Goal: Check status: Check status

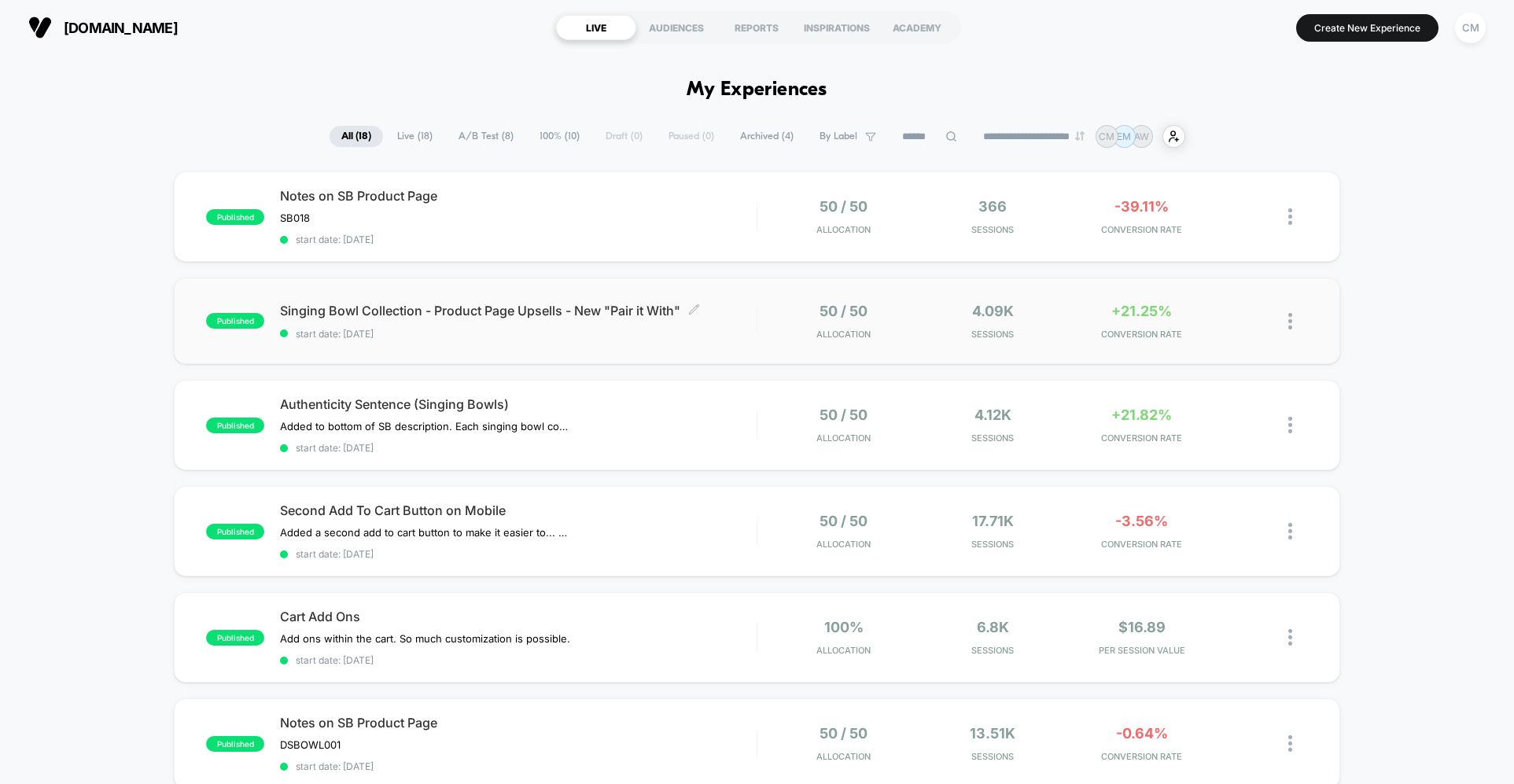
click at [755, 314] on span "Singing Bowl Collection - Product Page Upsells - New "Pair it With" Click to ed…" at bounding box center [518, 310] width 476 height 16
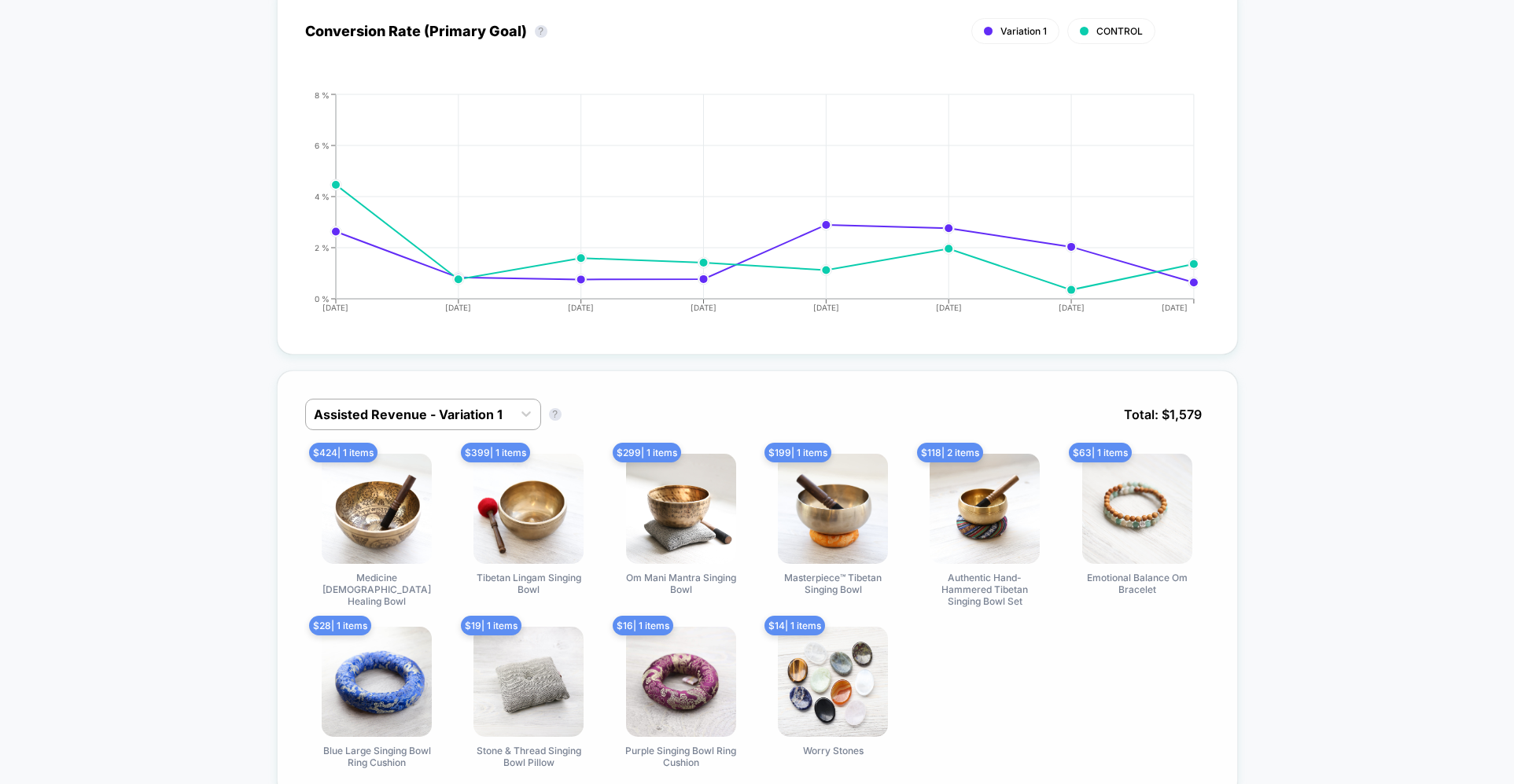
scroll to position [1020, 0]
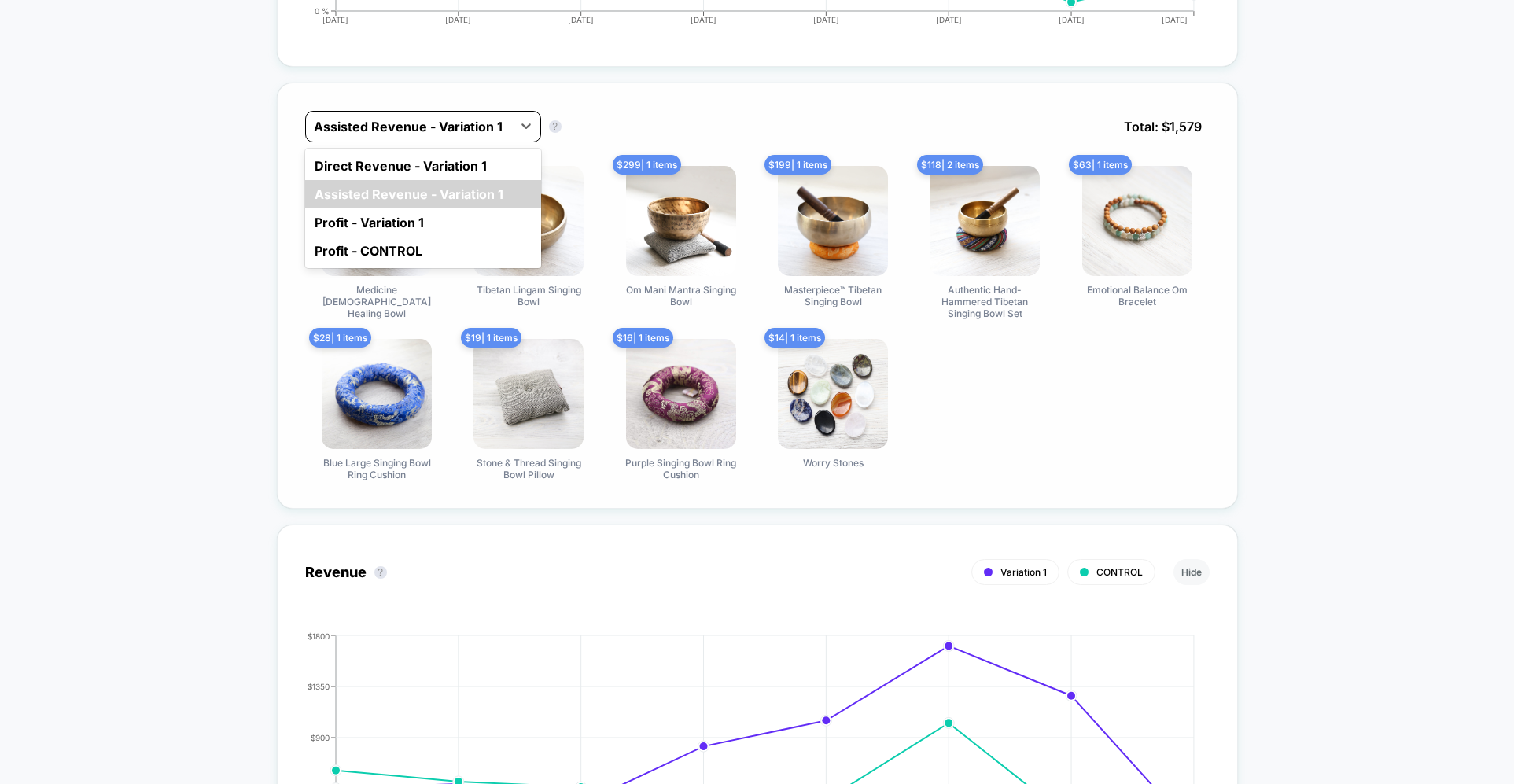
click at [473, 121] on div at bounding box center [408, 127] width 190 height 19
click at [381, 229] on div "Profit - Variation 1" at bounding box center [422, 222] width 236 height 28
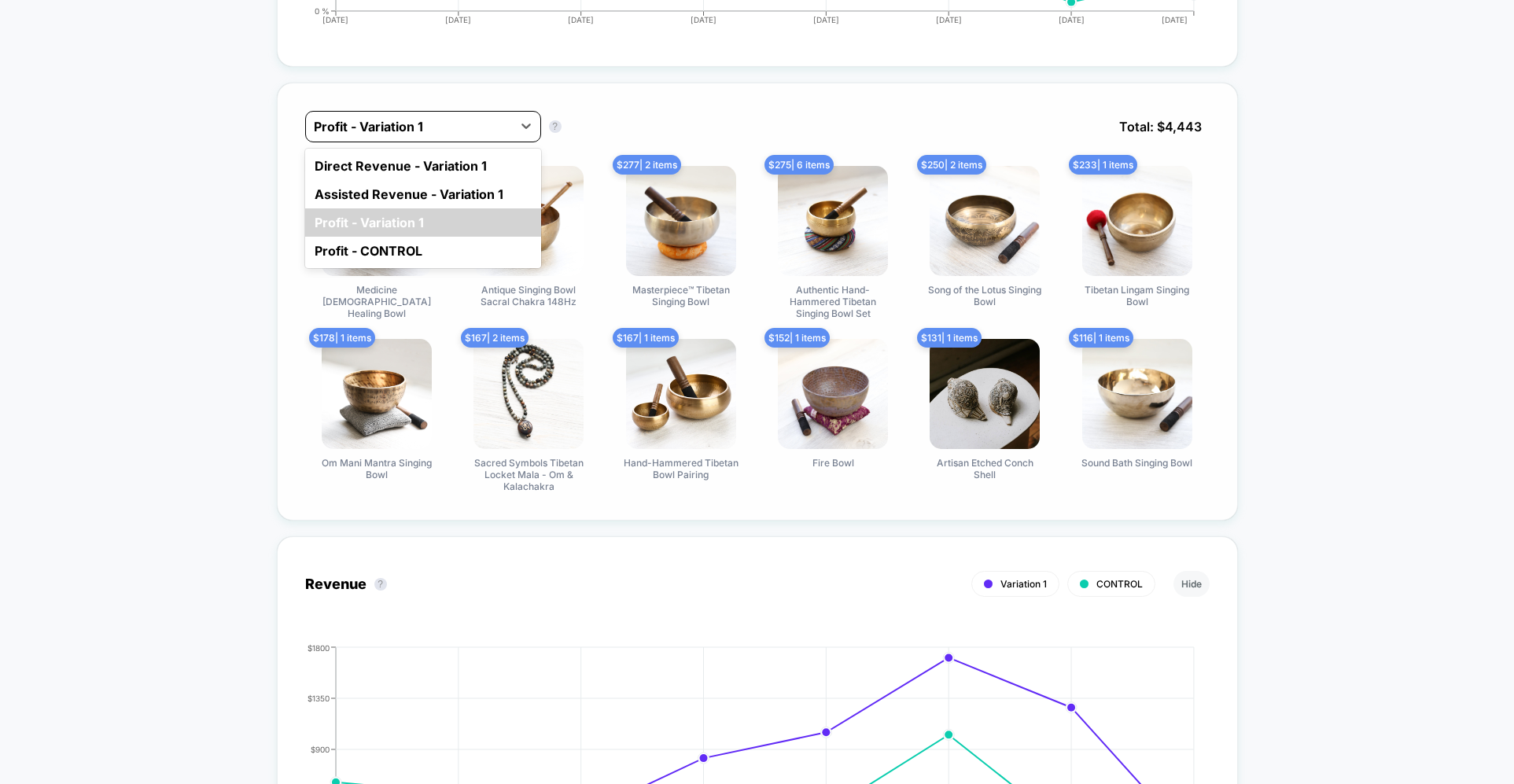
drag, startPoint x: 454, startPoint y: 126, endPoint x: 456, endPoint y: 139, distance: 13.2
click at [453, 126] on div at bounding box center [408, 127] width 190 height 19
click at [438, 183] on div "Assisted Revenue - Variation 1" at bounding box center [422, 195] width 236 height 28
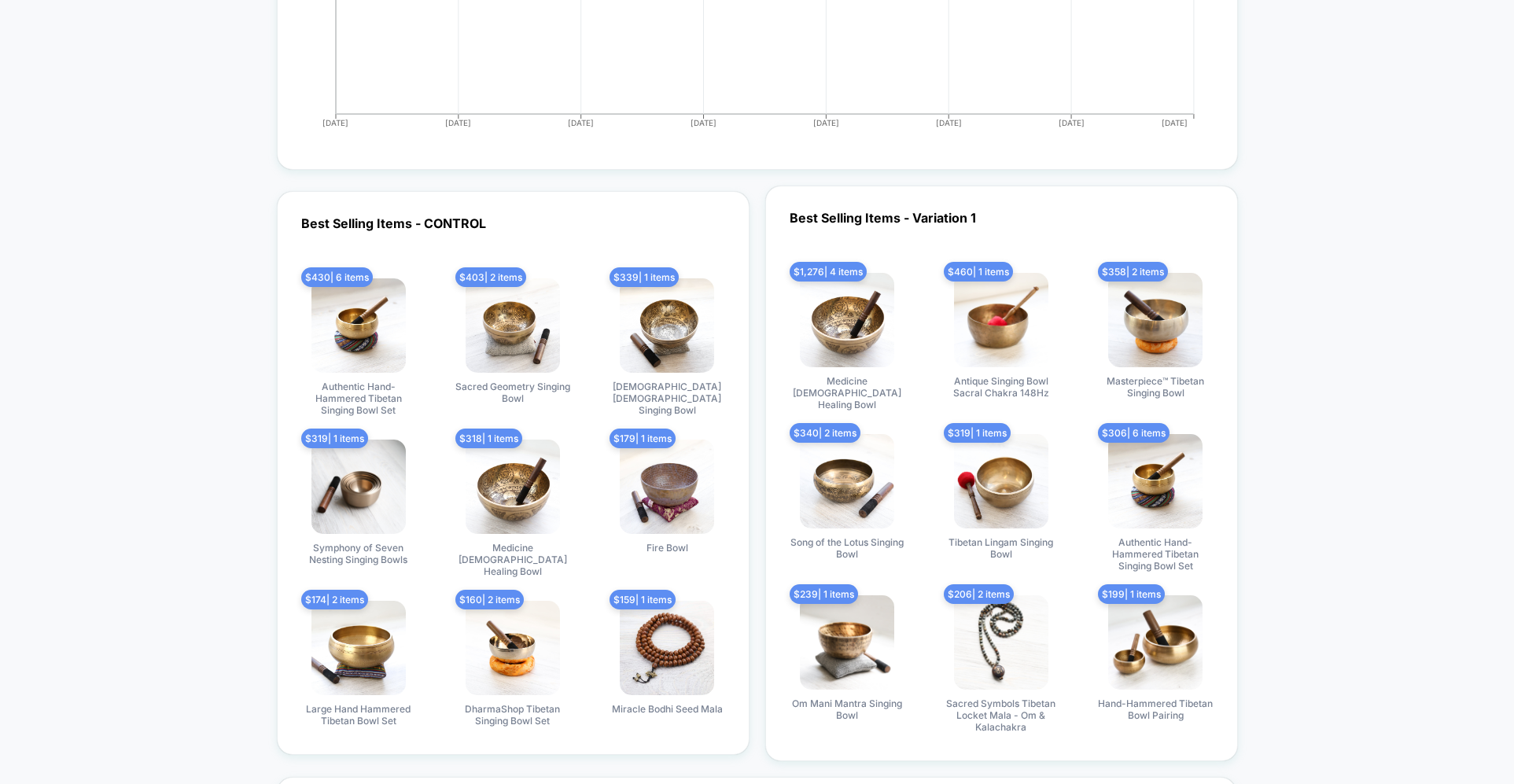
scroll to position [2929, 0]
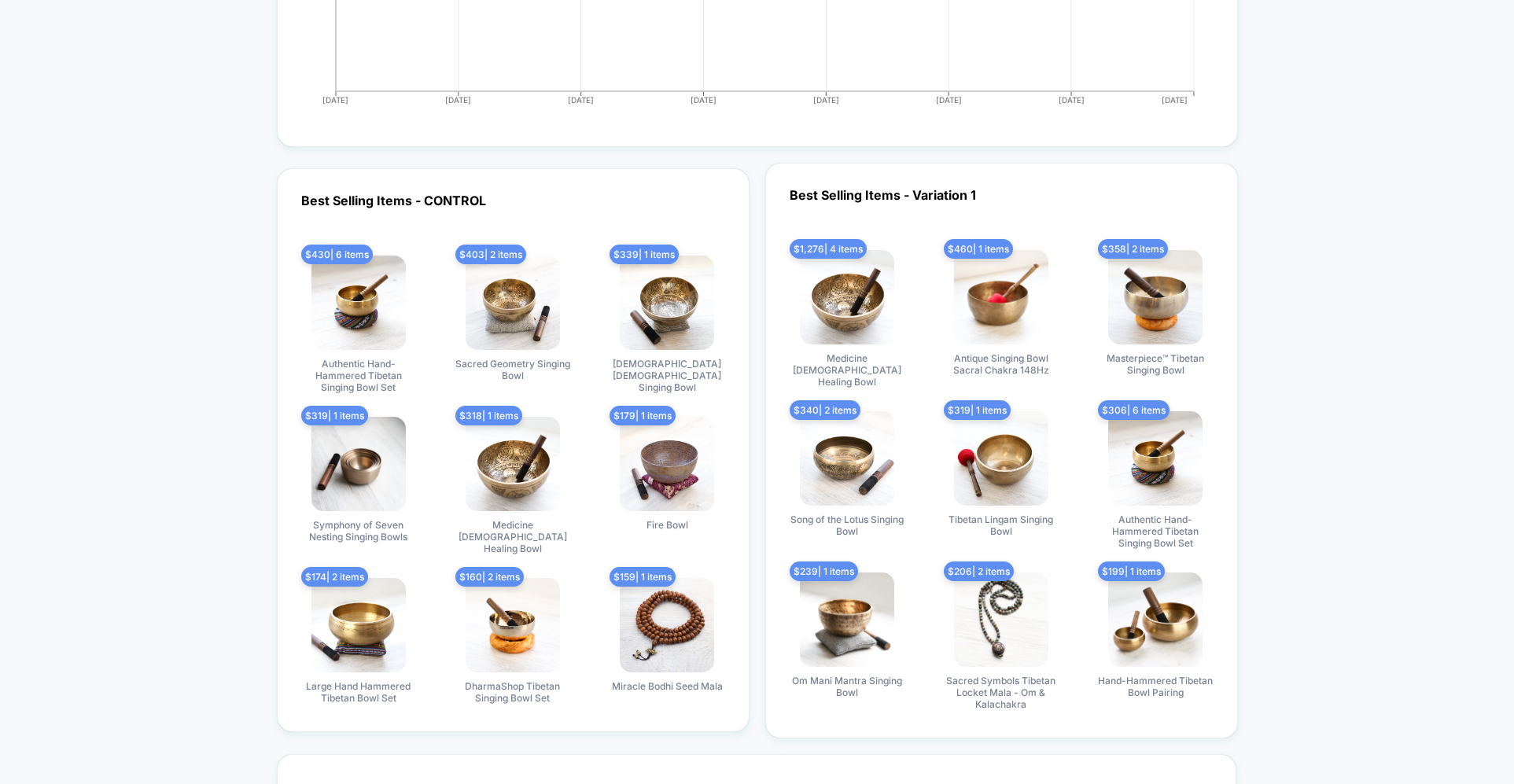
click at [1012, 187] on div "Best Selling Items - Variation 1 $ 1,276 | 4 items Medicine Buddha Healing Bowl…" at bounding box center [1002, 451] width 473 height 575
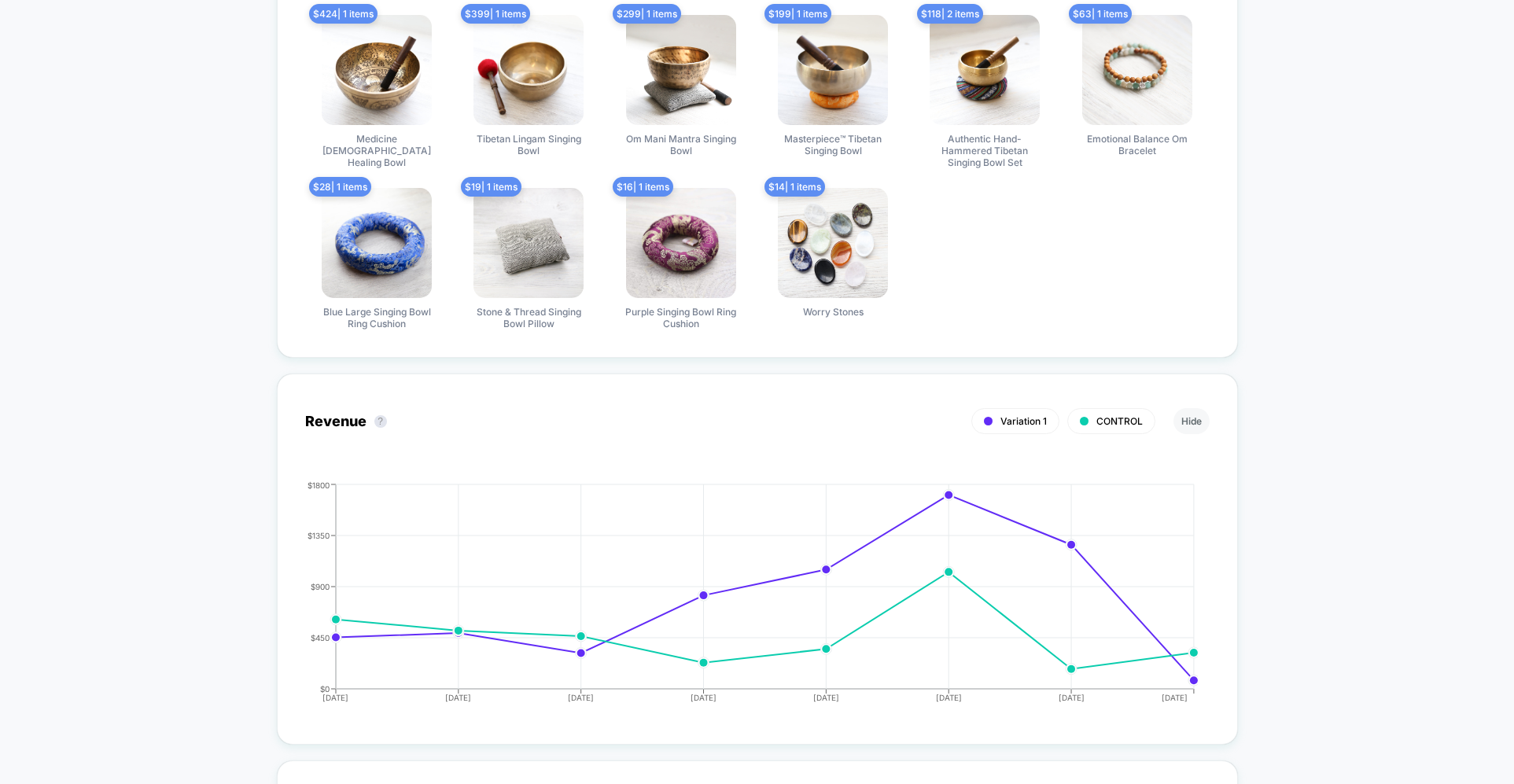
scroll to position [1204, 0]
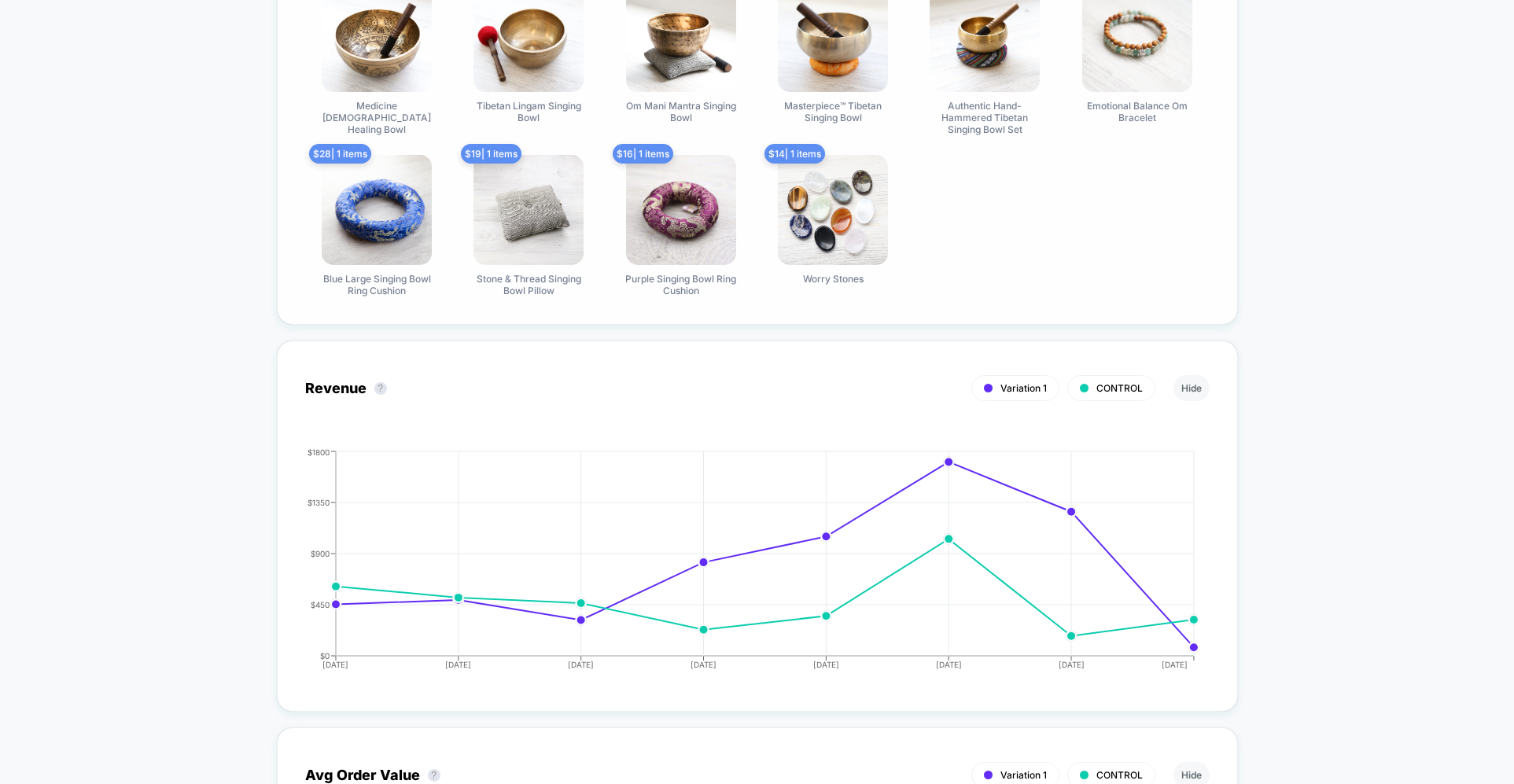
click at [1055, 229] on div "$ 424 | 1 items Medicine Buddha Healing Bowl $ 399 | 1 items Tibetan Lingam Sin…" at bounding box center [757, 139] width 905 height 314
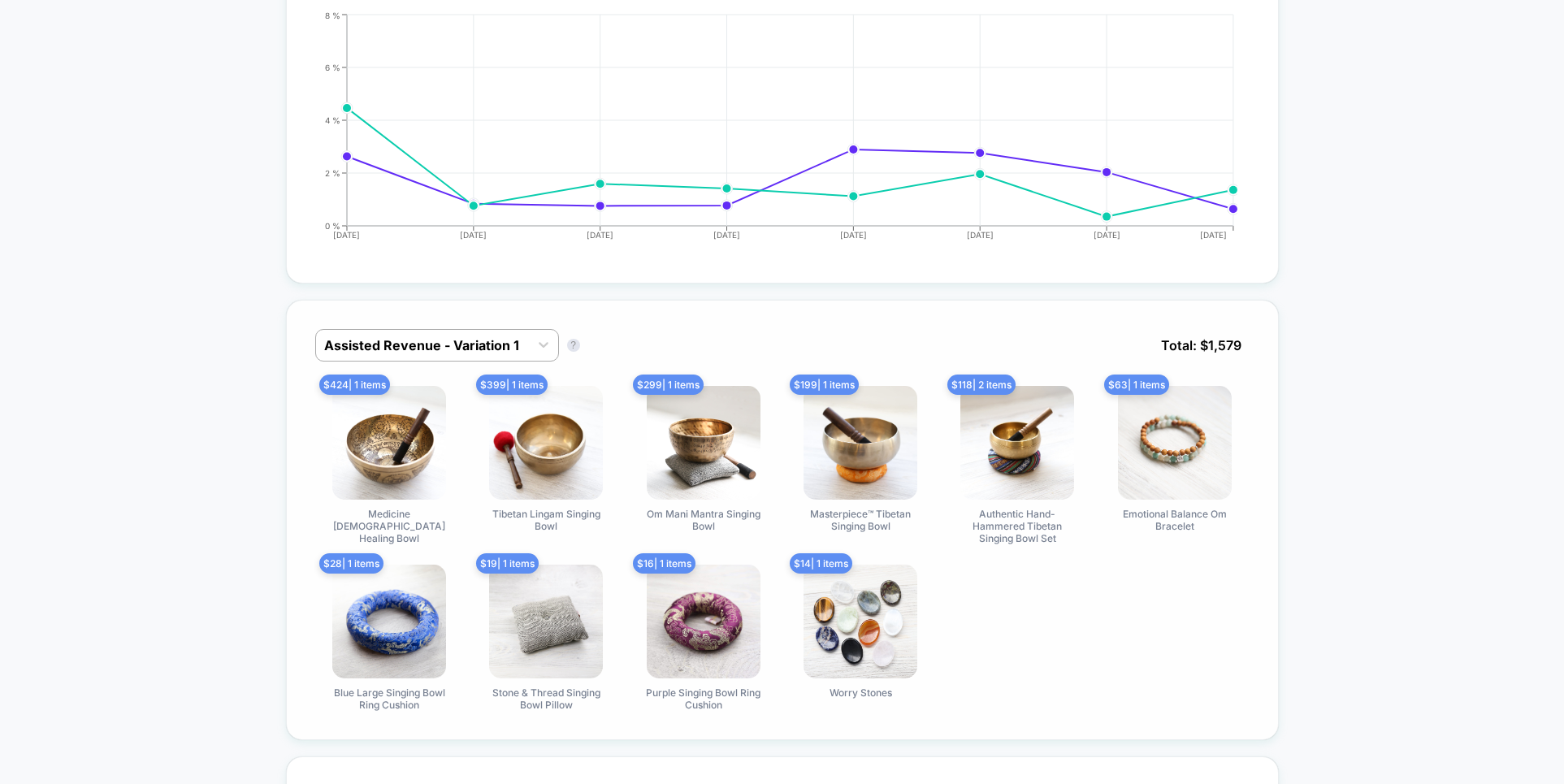
scroll to position [884, 0]
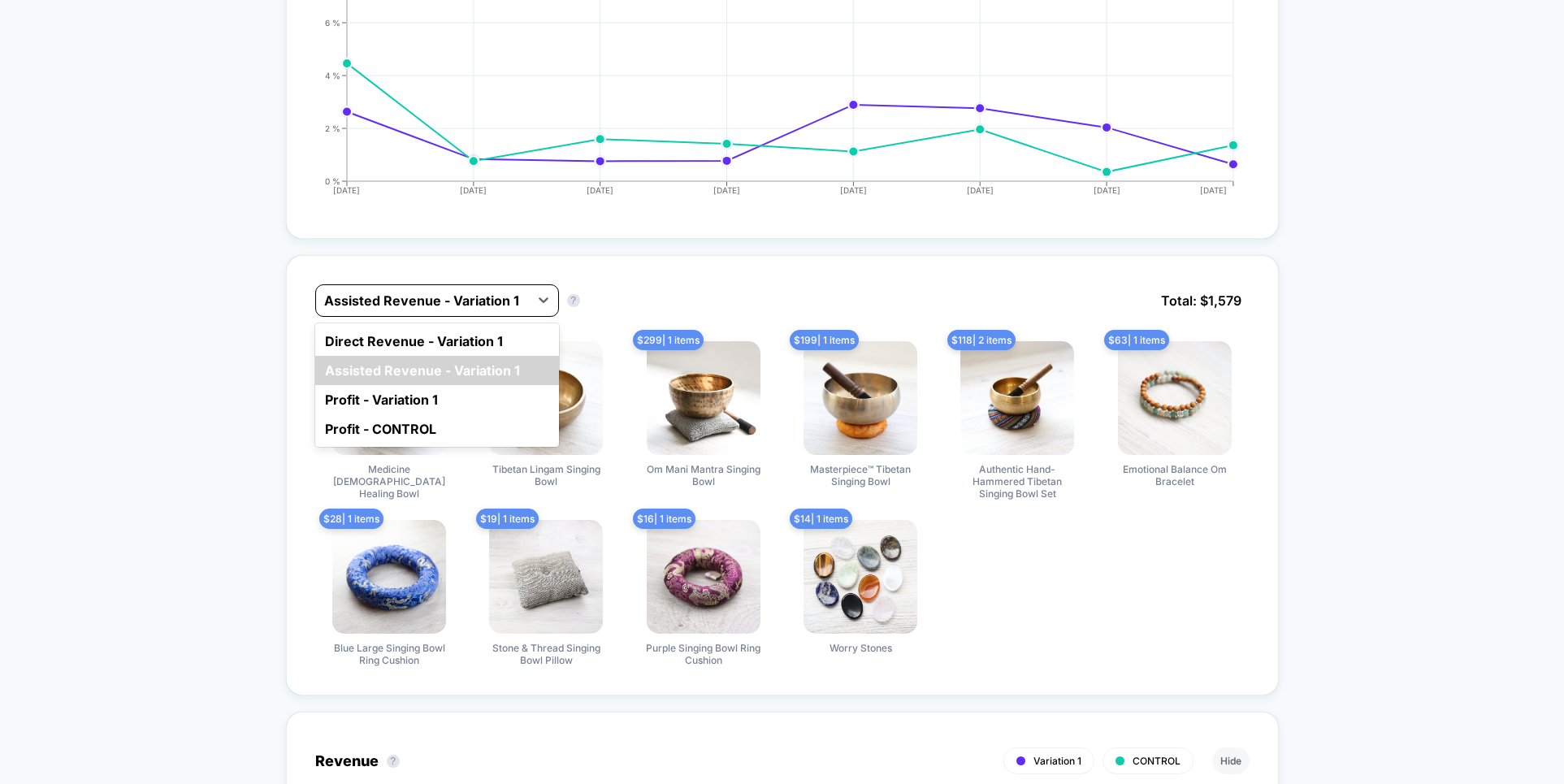
click at [423, 295] on div at bounding box center [422, 300] width 196 height 20
click at [411, 344] on div "Direct Revenue - Variation 1" at bounding box center [436, 341] width 243 height 29
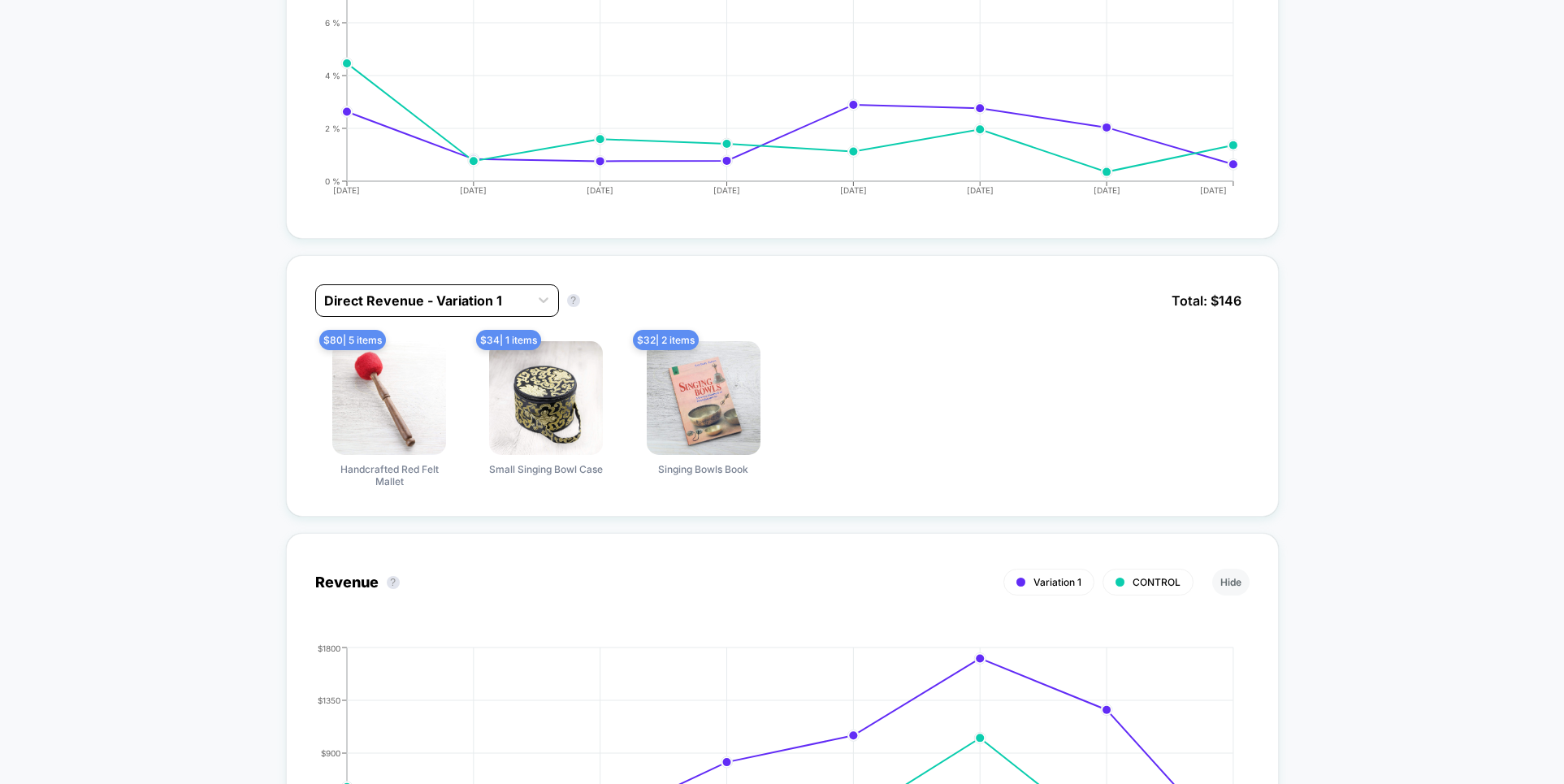
click at [436, 300] on div at bounding box center [422, 300] width 196 height 20
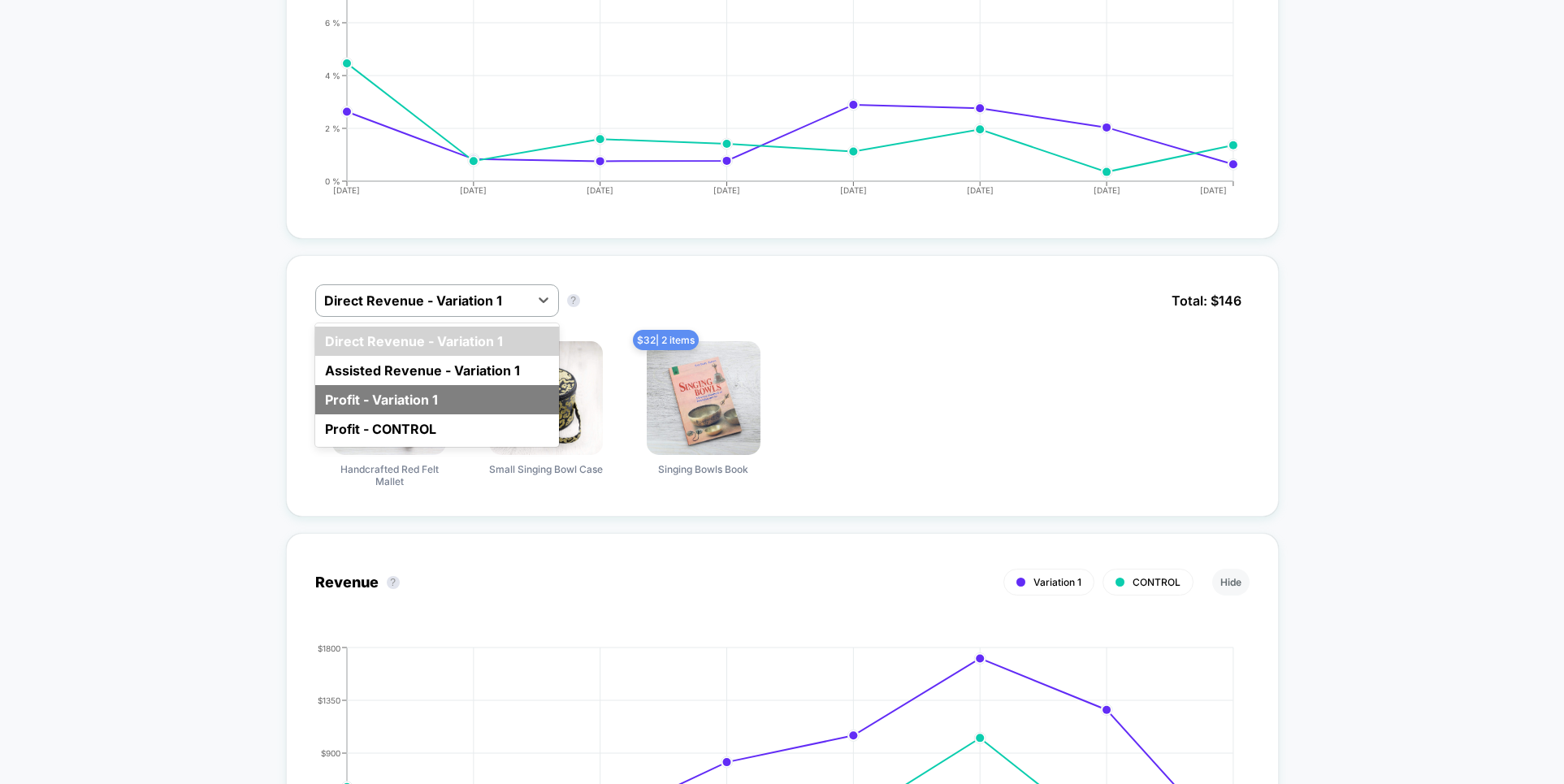
click at [406, 400] on div "Profit - Variation 1" at bounding box center [436, 400] width 243 height 29
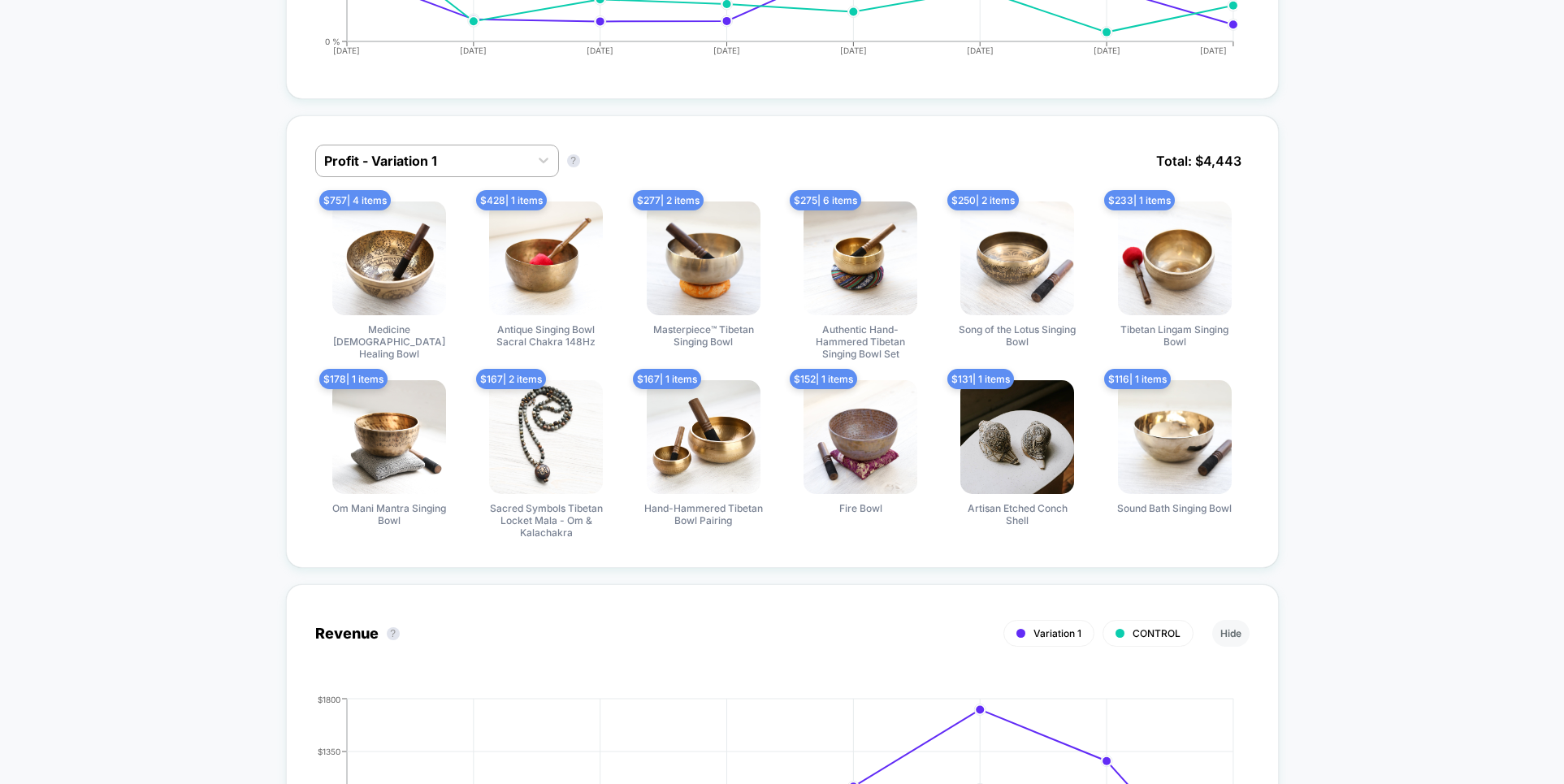
scroll to position [878, 0]
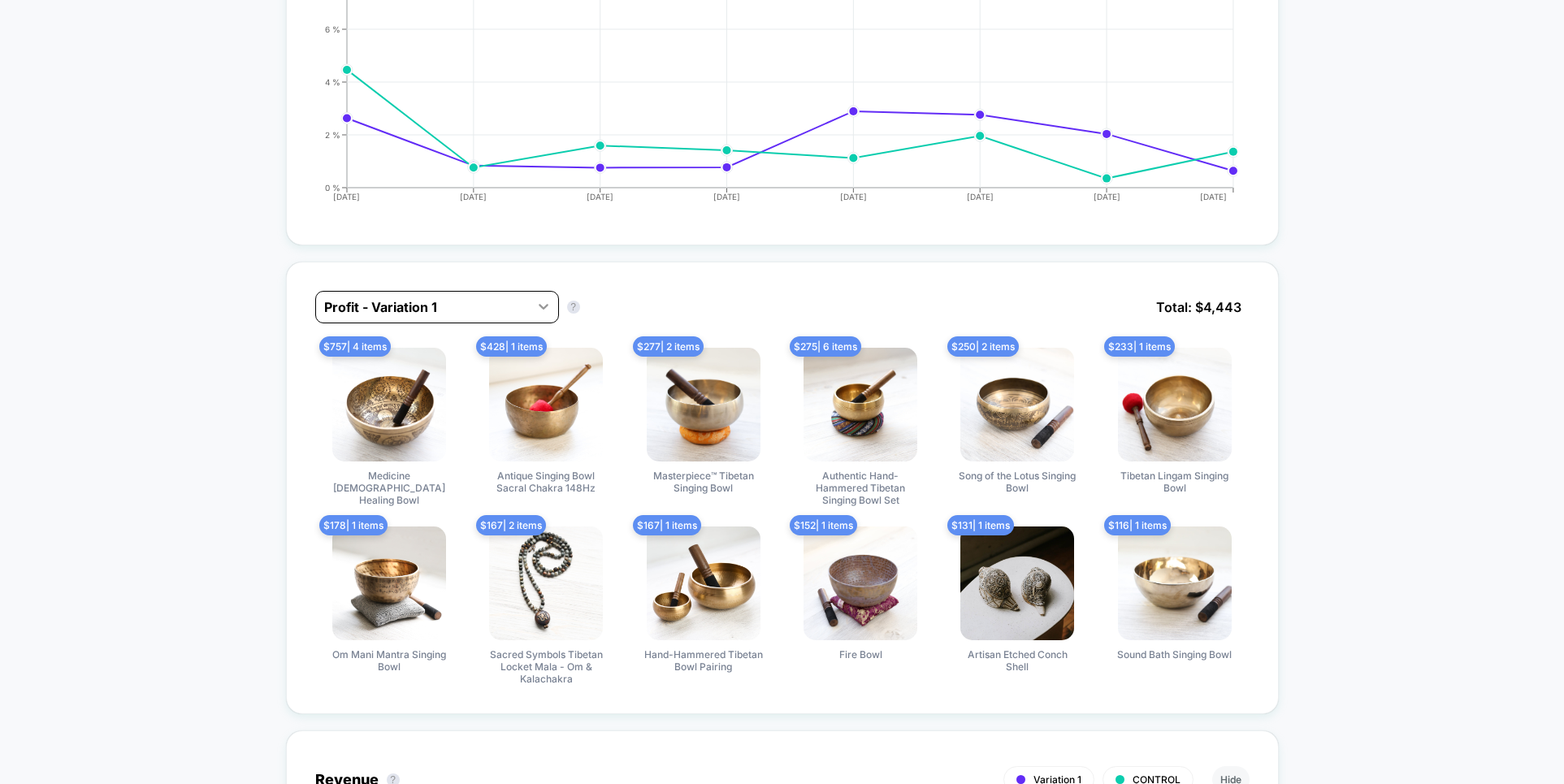
click at [546, 309] on icon at bounding box center [544, 306] width 16 height 16
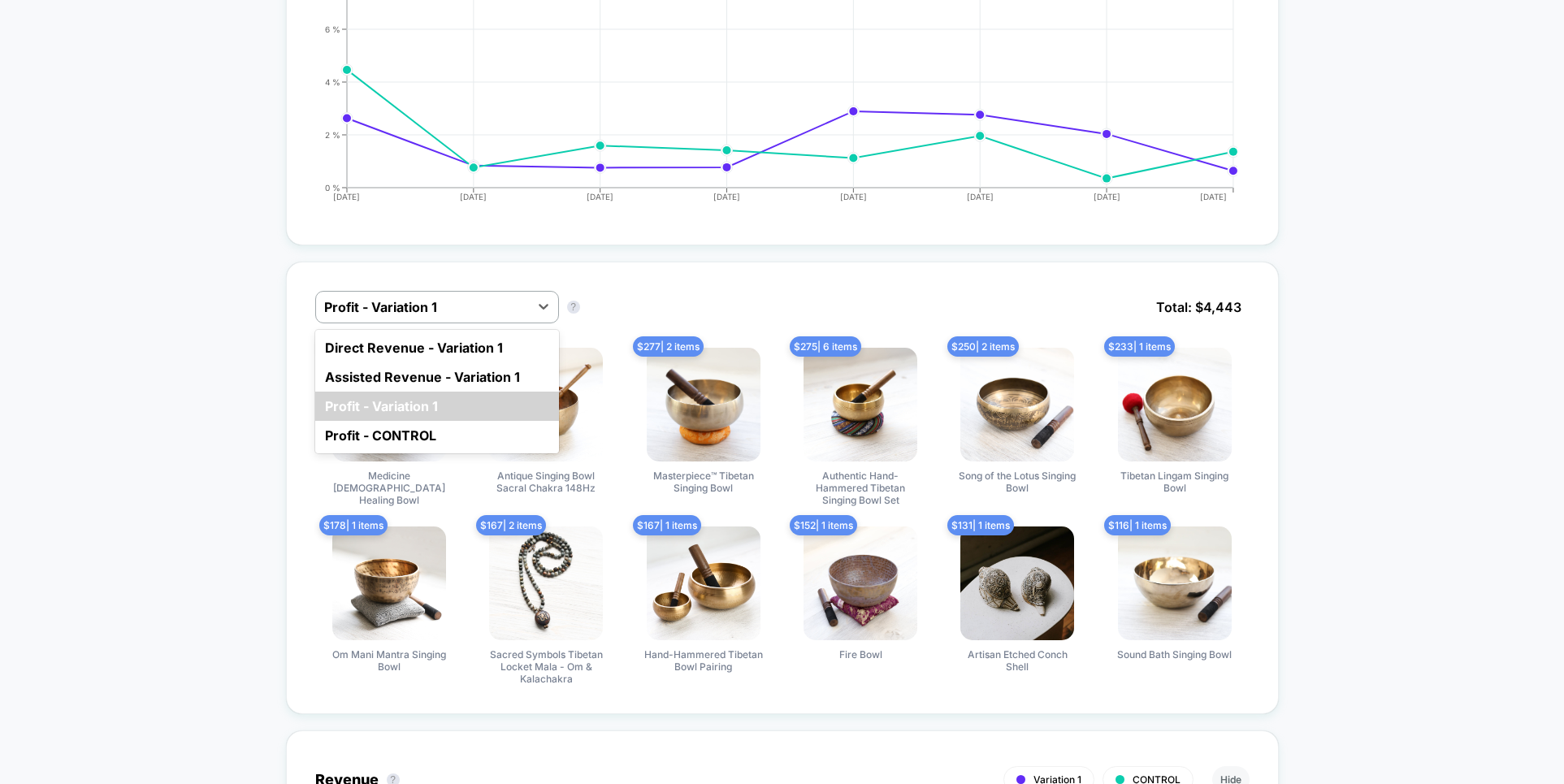
click at [449, 395] on div "Profit - Variation 1" at bounding box center [436, 406] width 243 height 29
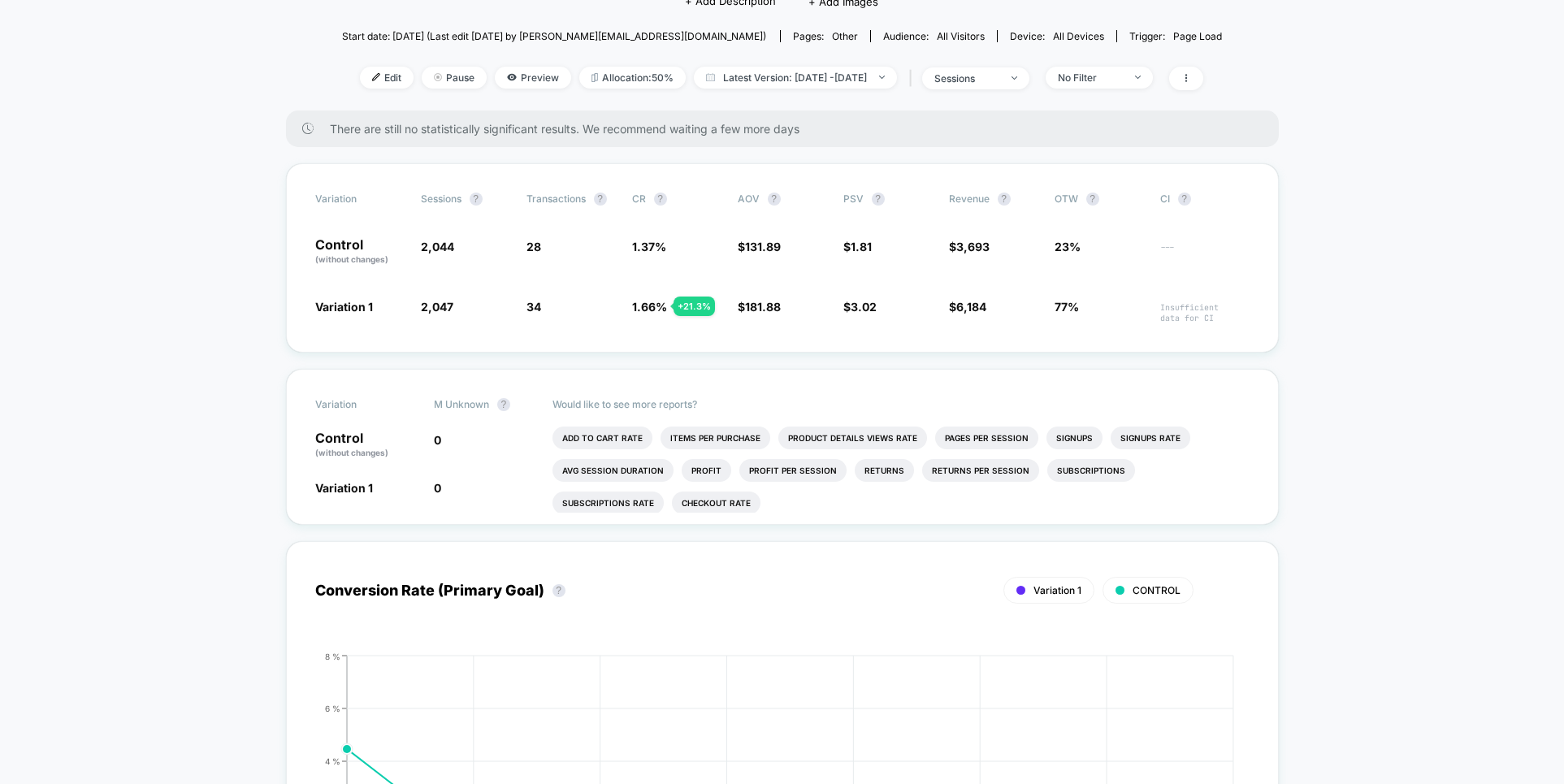
scroll to position [0, 0]
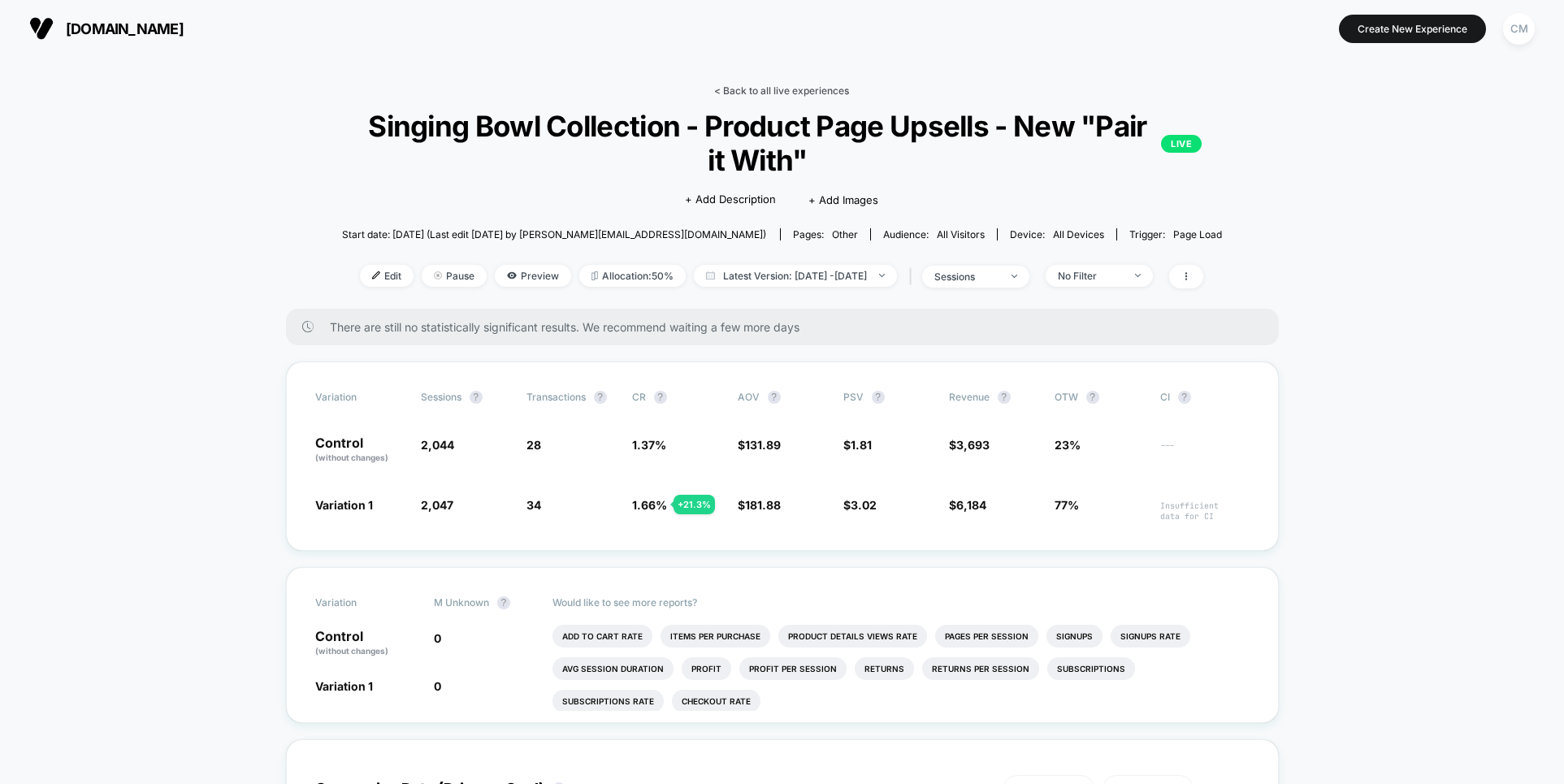
click at [760, 92] on link "< Back to all live experiences" at bounding box center [782, 90] width 135 height 12
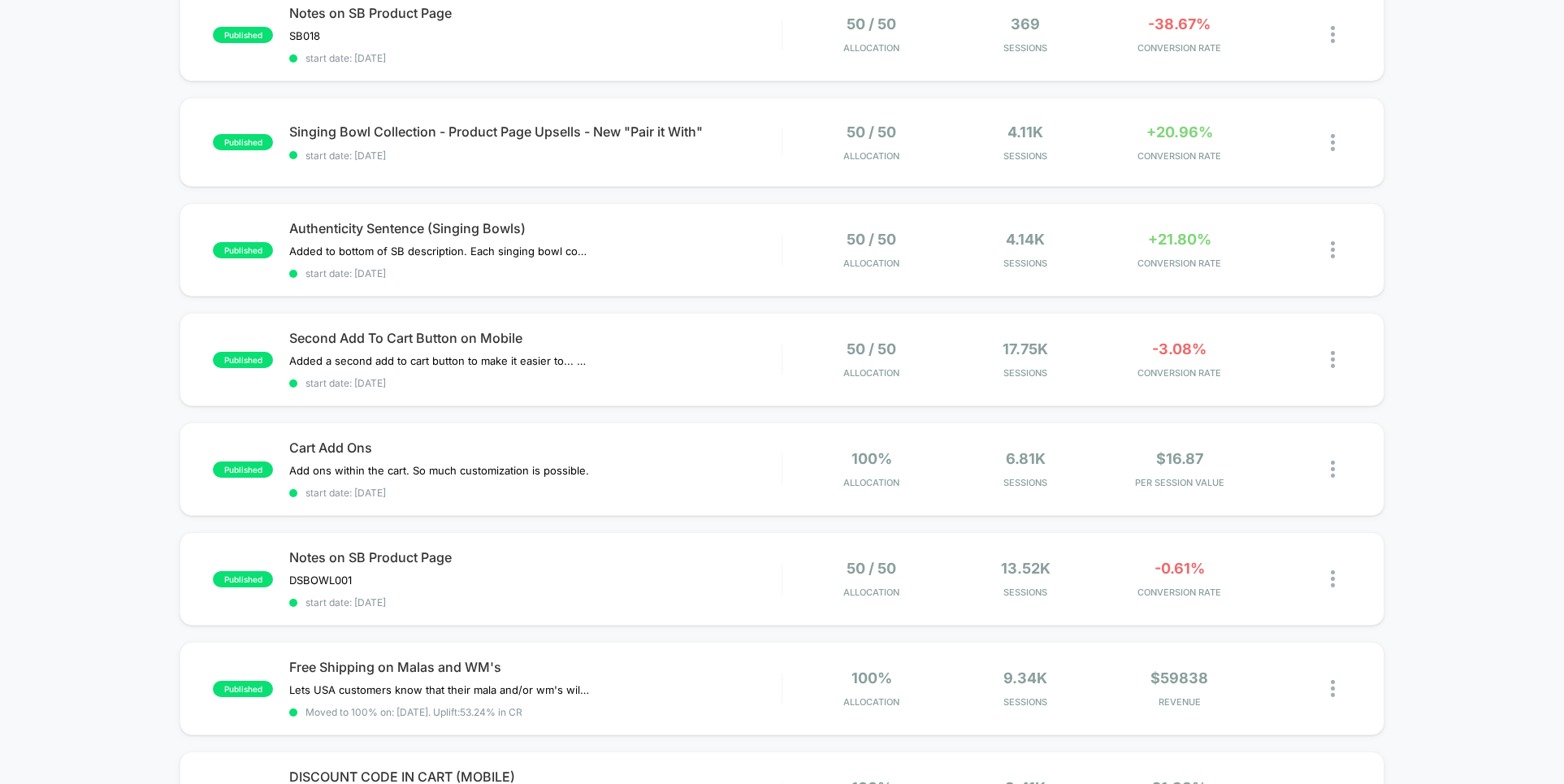
scroll to position [222, 0]
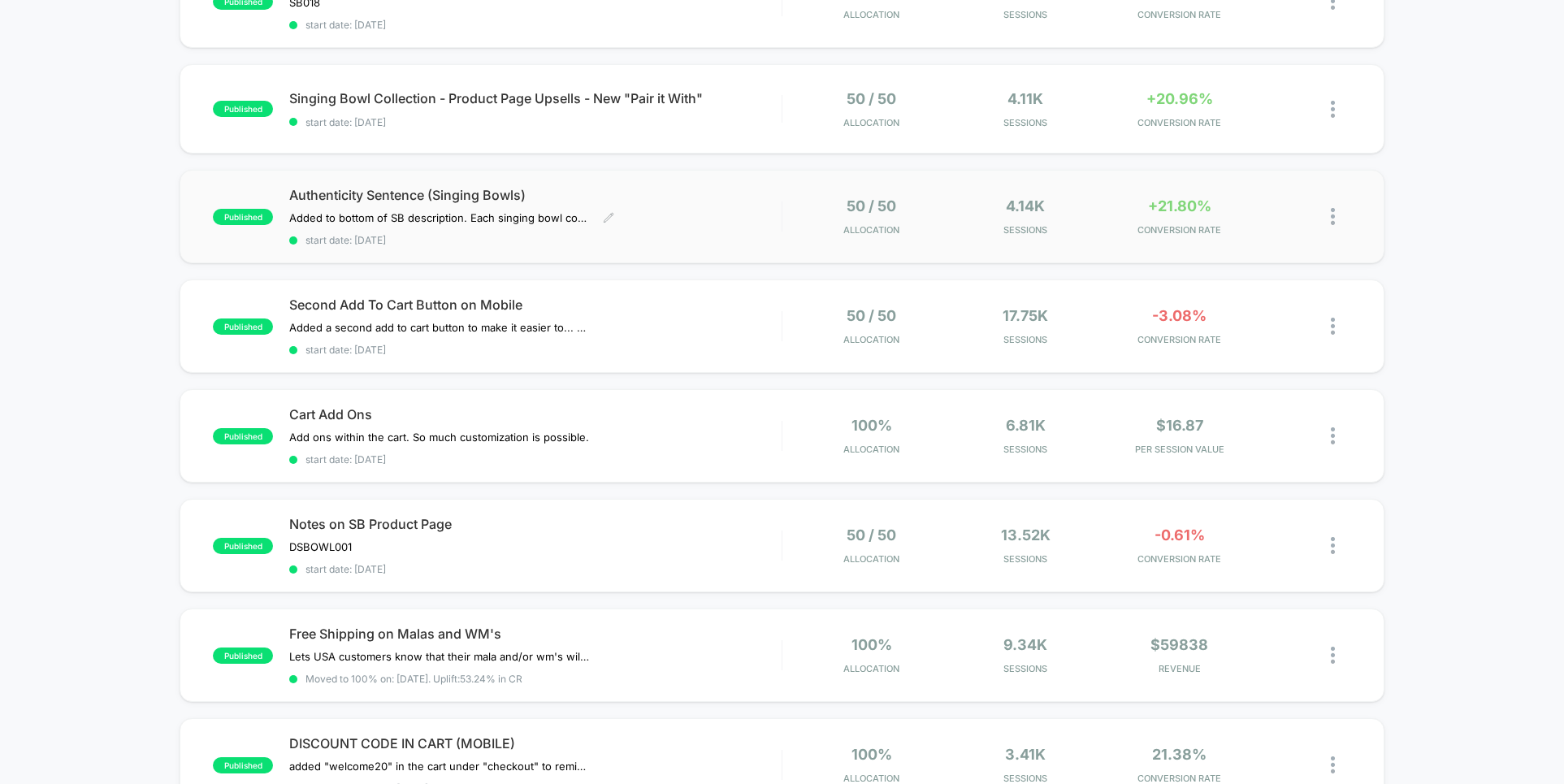
click at [711, 207] on div "Authenticity Sentence (Singing Bowls) Added to bottom of SB description. ﻿ Each…" at bounding box center [535, 217] width 492 height 59
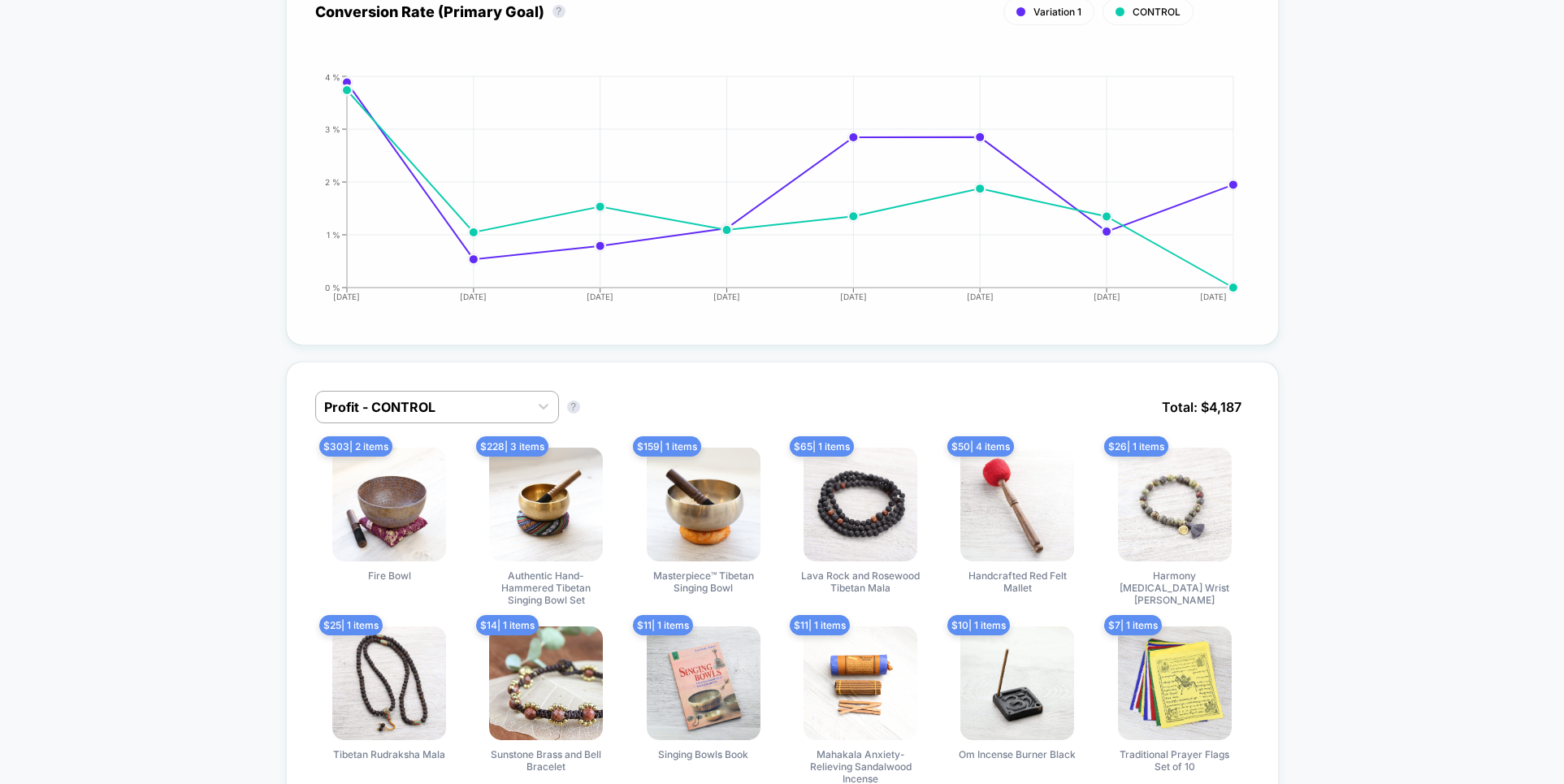
scroll to position [1056, 0]
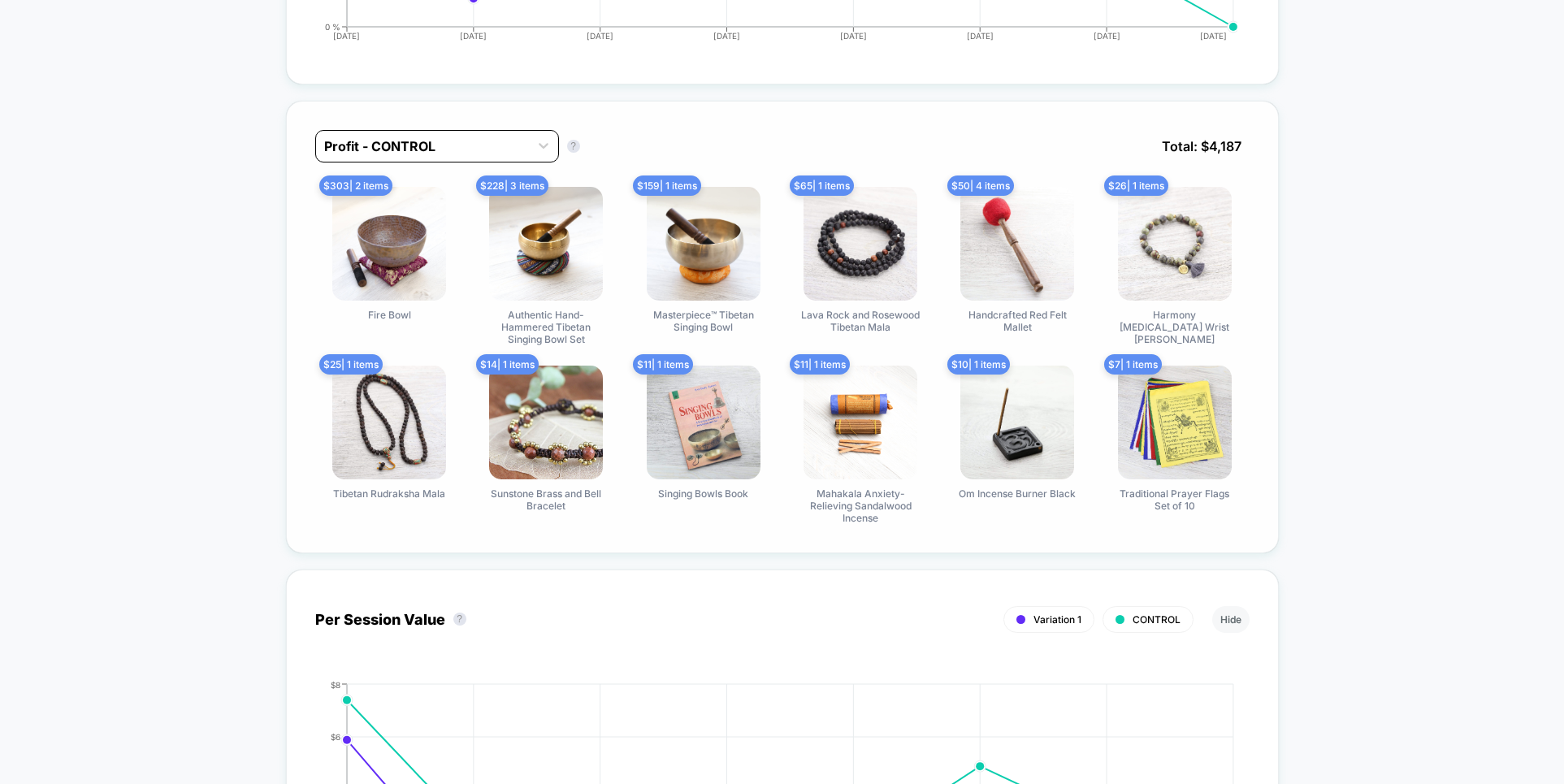
click at [477, 147] on div at bounding box center [422, 147] width 196 height 20
click at [416, 212] on div "Profit - Variation 1" at bounding box center [436, 216] width 243 height 29
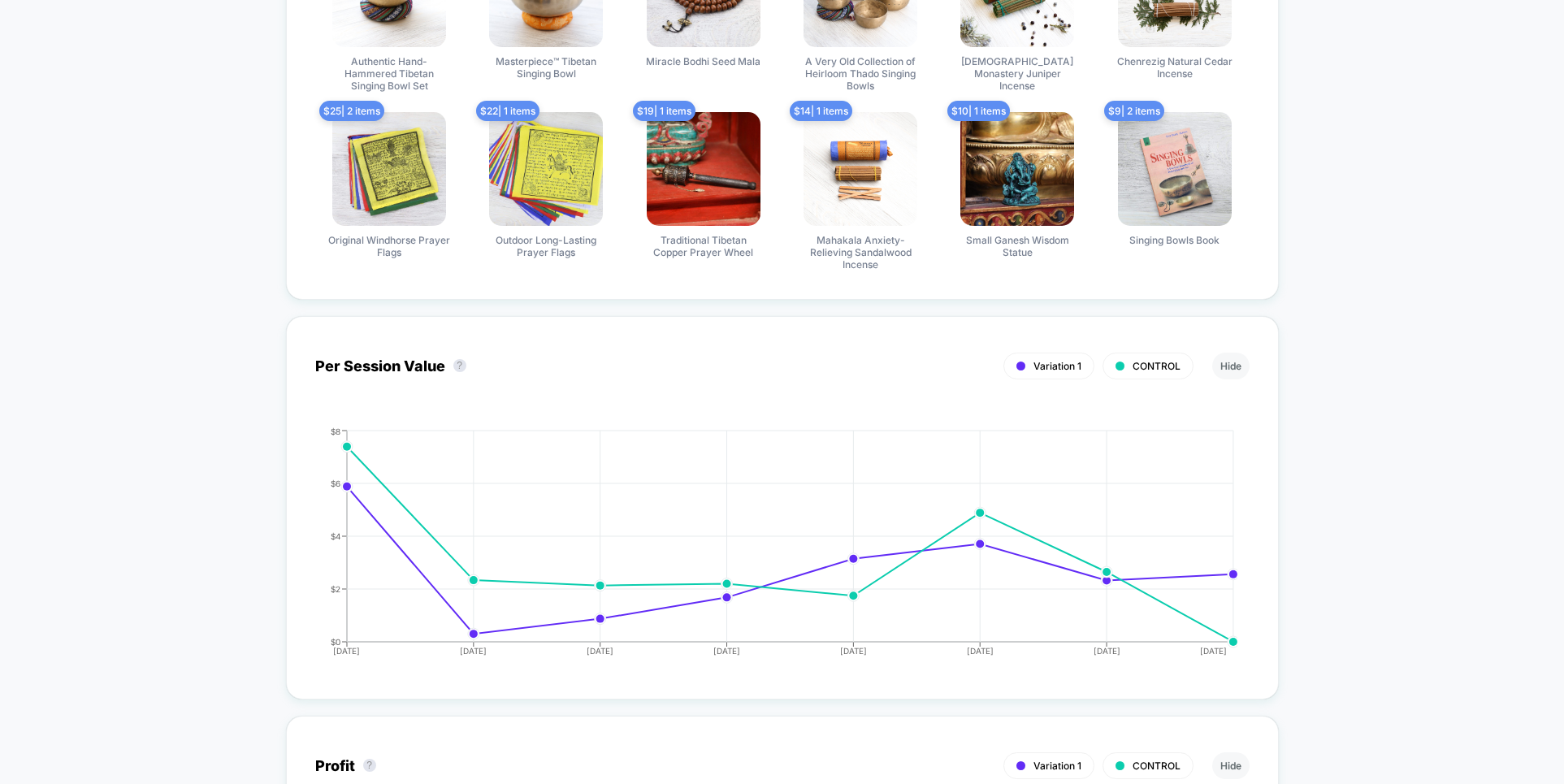
scroll to position [0, 0]
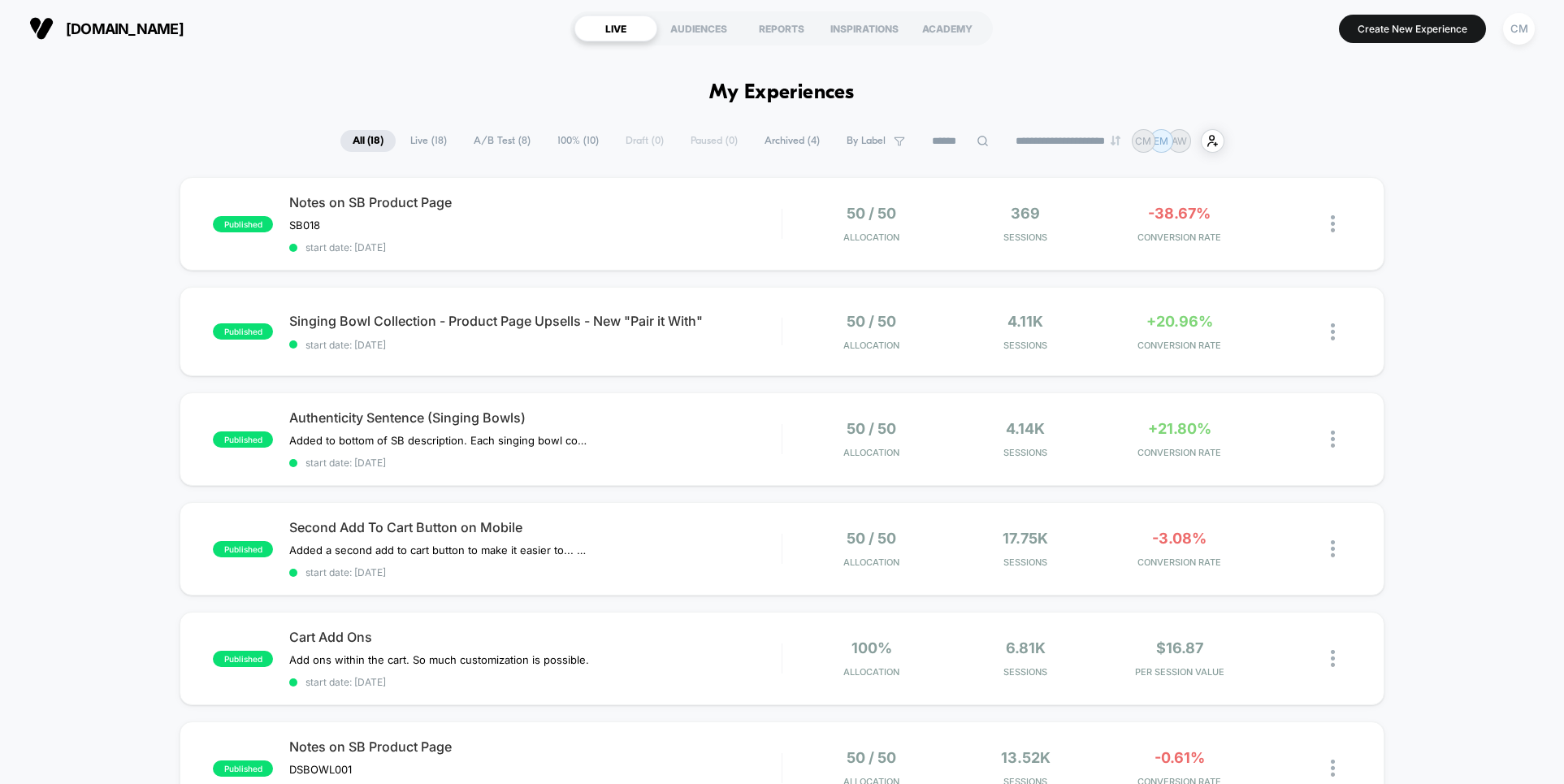
click at [462, 132] on span "A/B Test ( 8 )" at bounding box center [502, 141] width 81 height 22
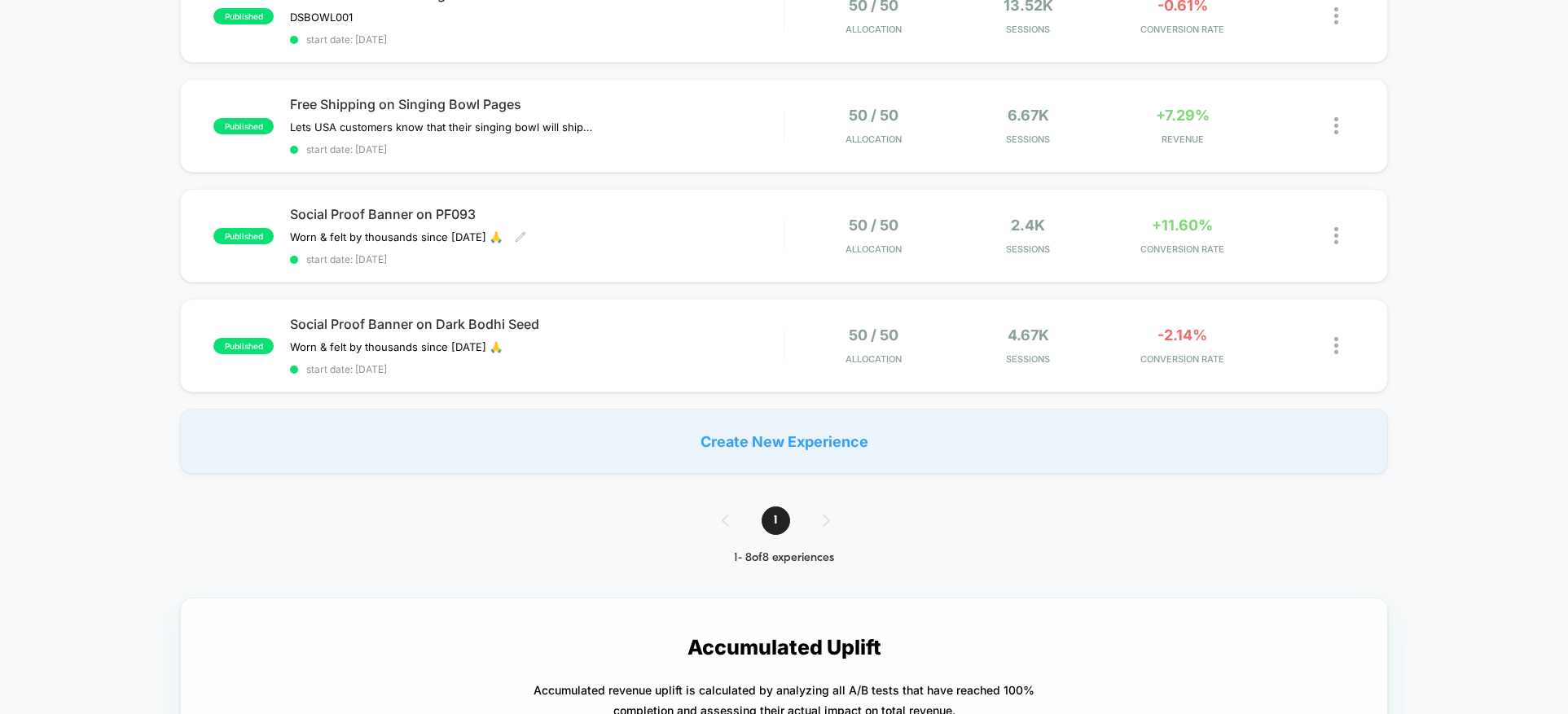
scroll to position [722, 0]
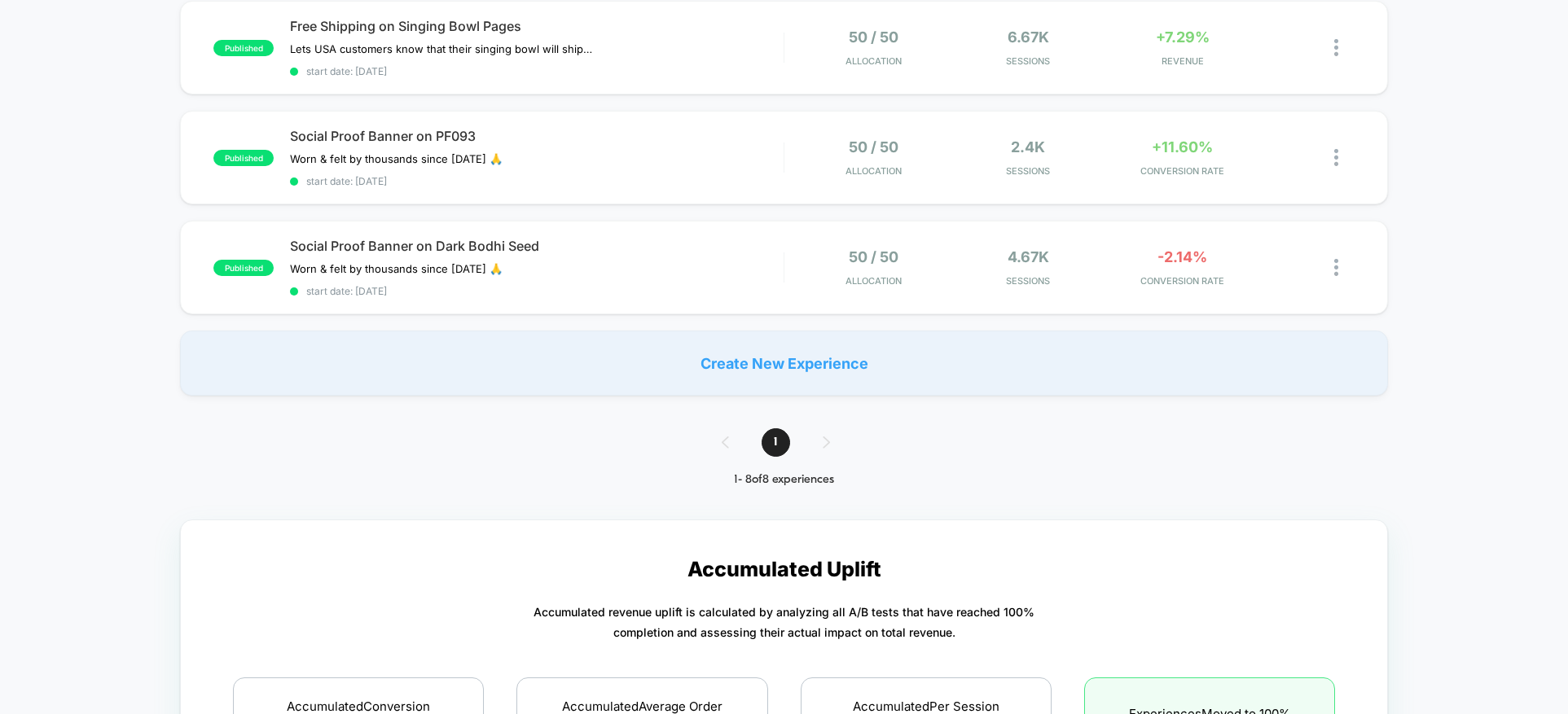
drag, startPoint x: 797, startPoint y: 437, endPoint x: 816, endPoint y: 435, distance: 19.1
click at [799, 437] on div "1" at bounding box center [784, 442] width 158 height 29
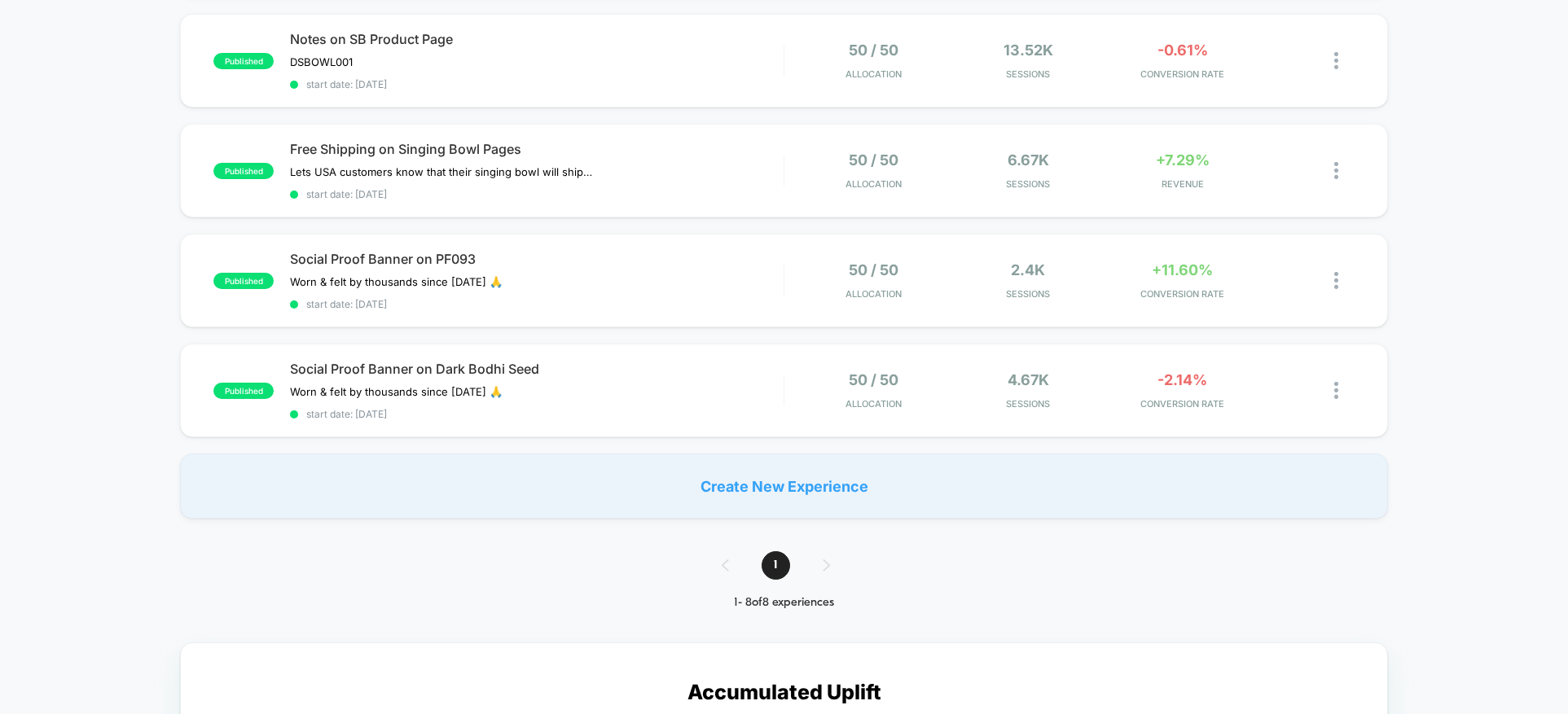
scroll to position [604, 0]
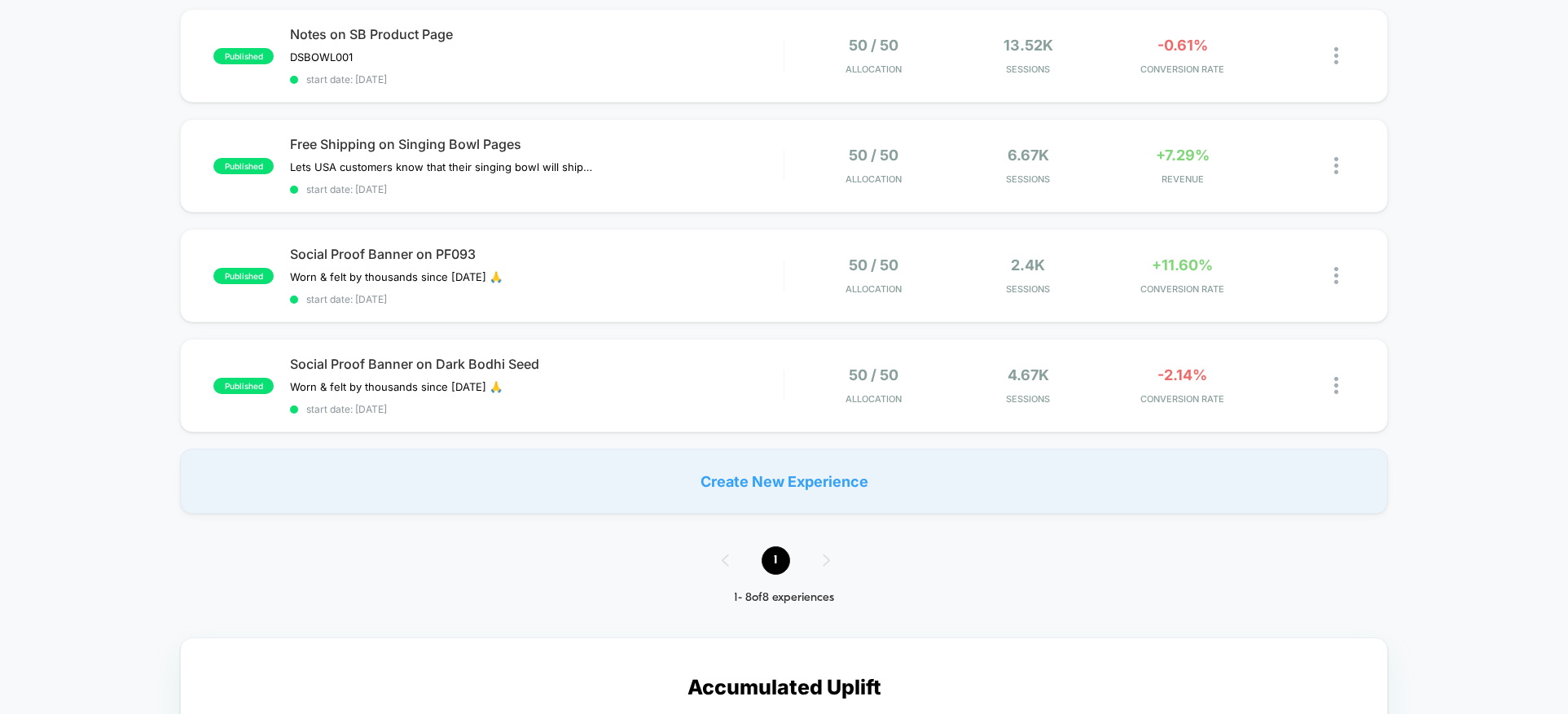
click at [780, 552] on span "1" at bounding box center [775, 561] width 29 height 29
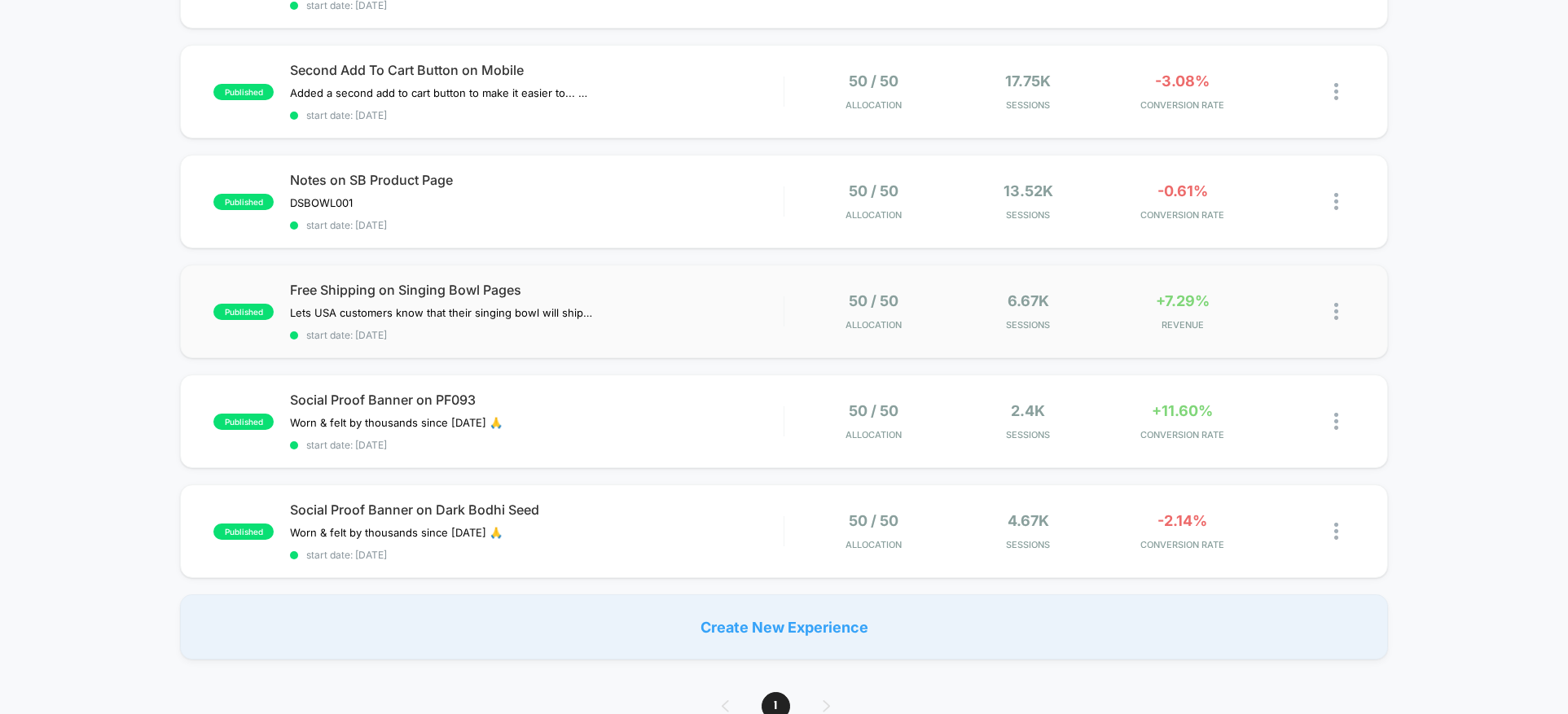
scroll to position [455, 0]
